Goal: Find specific page/section: Find specific page/section

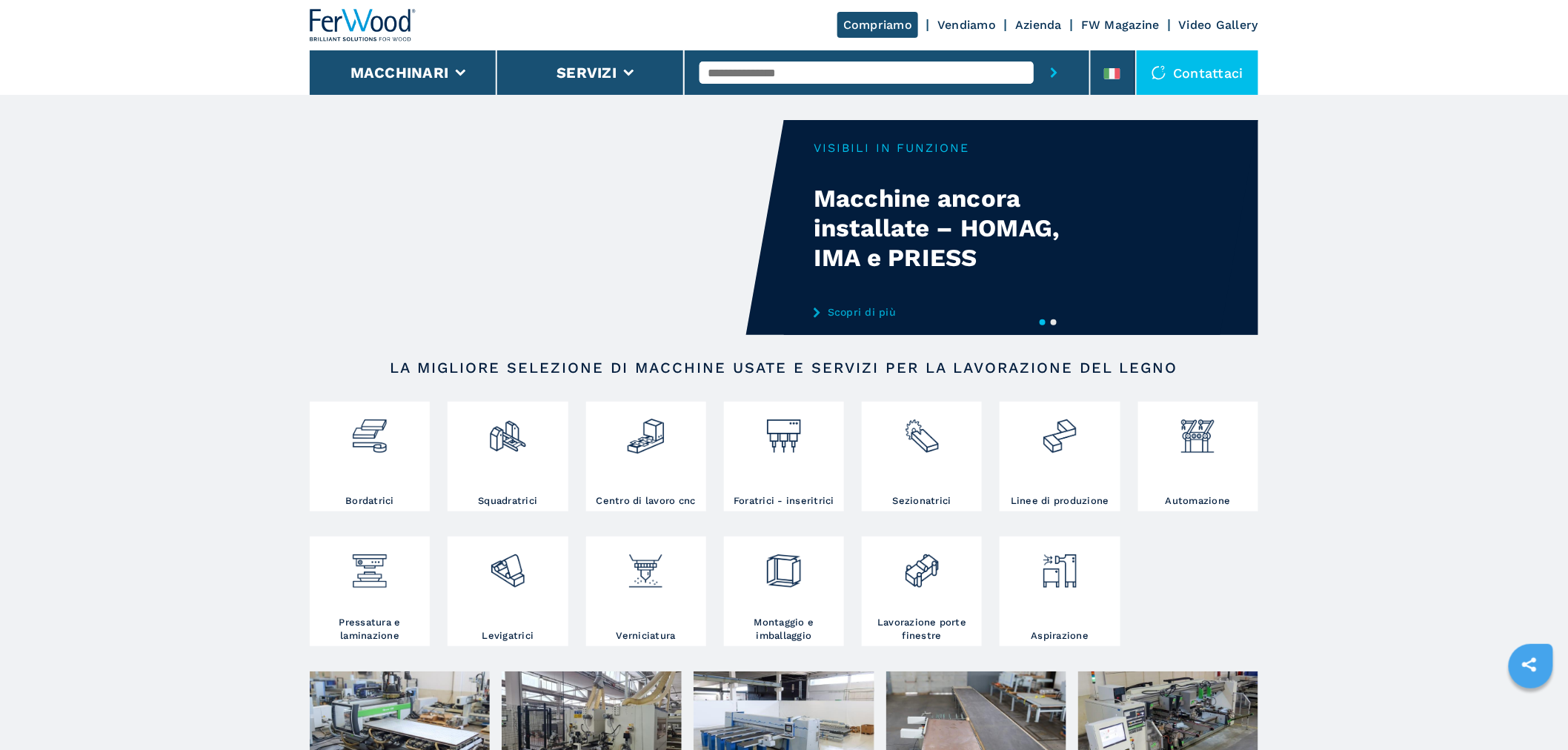
drag, startPoint x: 0, startPoint y: 0, endPoint x: 726, endPoint y: 68, distance: 729.2
click at [726, 68] on input "text" at bounding box center [866, 73] width 334 height 22
type input "******"
